Goal: Information Seeking & Learning: Learn about a topic

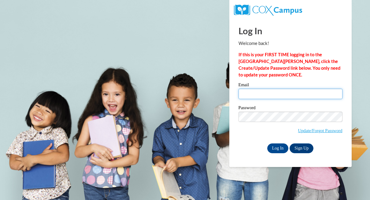
click at [258, 97] on input "Email" at bounding box center [291, 94] width 104 height 10
type input "chris.damico@traverschool.org"
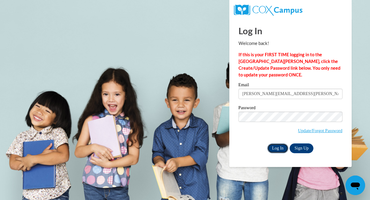
click at [279, 147] on input "Log In" at bounding box center [277, 149] width 21 height 10
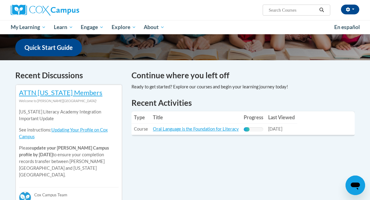
scroll to position [156, 0]
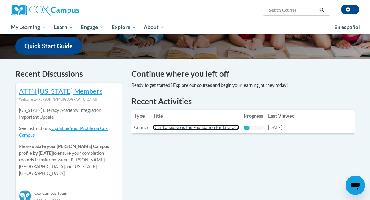
click at [208, 127] on link "Oral Language is the Foundation for Literacy" at bounding box center [196, 127] width 86 height 5
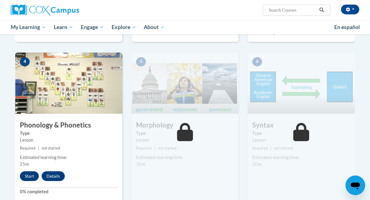
scroll to position [301, 0]
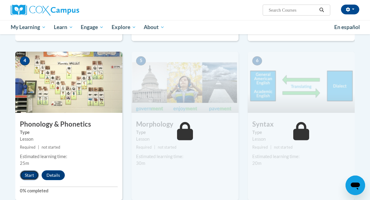
click at [30, 173] on button "Start" at bounding box center [29, 175] width 19 height 10
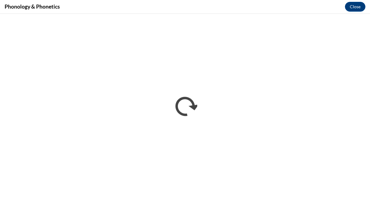
scroll to position [0, 0]
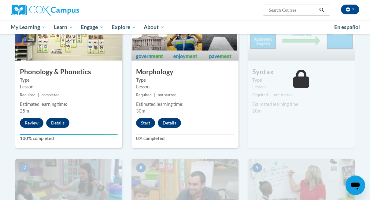
scroll to position [353, 0]
click at [150, 121] on button "Start" at bounding box center [145, 123] width 19 height 10
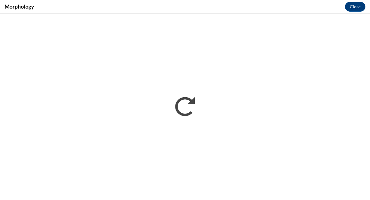
scroll to position [0, 0]
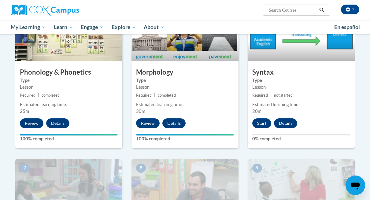
scroll to position [352, 0]
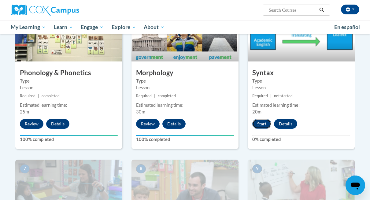
click at [262, 121] on button "Start" at bounding box center [261, 124] width 19 height 10
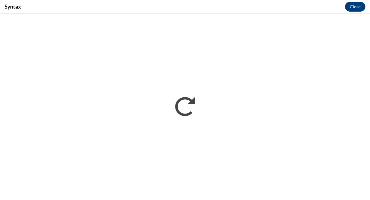
scroll to position [0, 0]
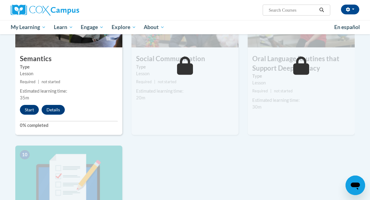
scroll to position [522, 0]
